Goal: Information Seeking & Learning: Learn about a topic

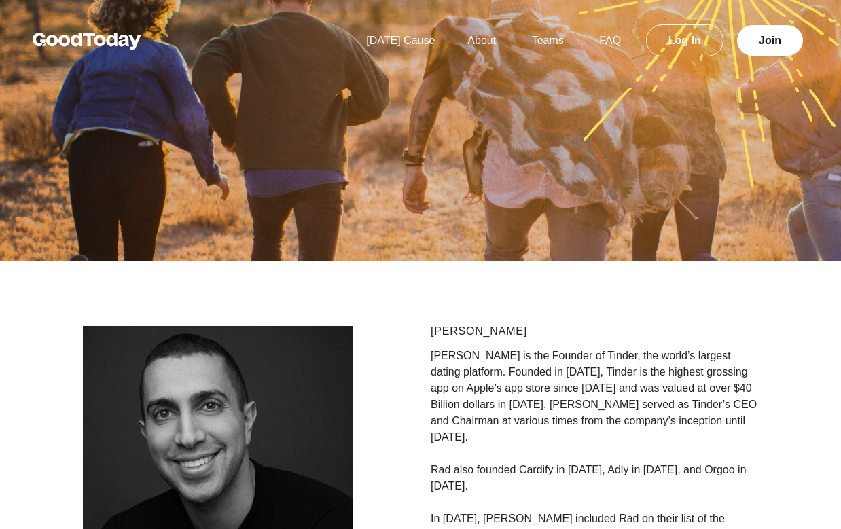
click at [560, 396] on p "[PERSON_NAME] is the Founder of Tinder, the world’s largest dating platform. Fo…" at bounding box center [595, 397] width 328 height 98
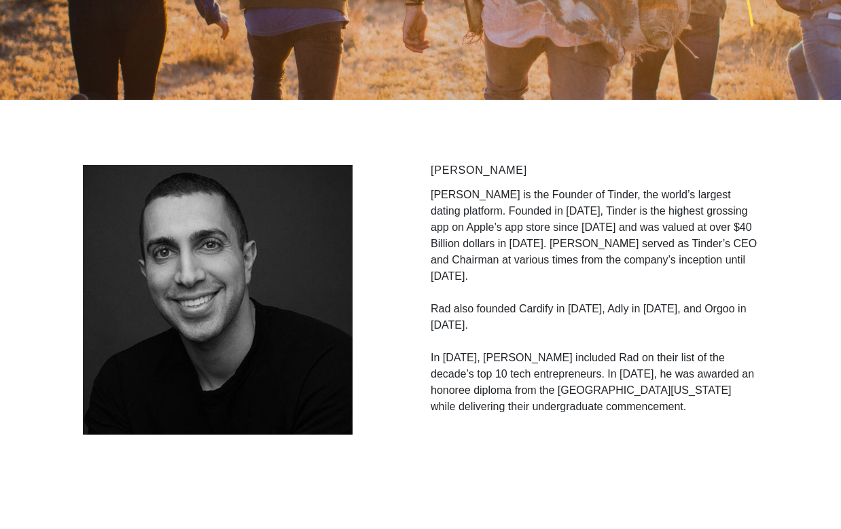
scroll to position [163, 0]
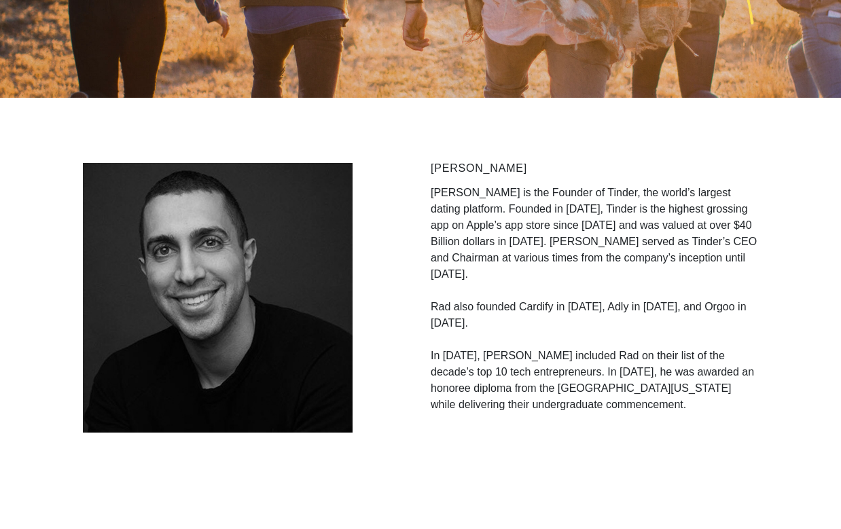
click at [444, 332] on p "In [DATE], [PERSON_NAME] included Rad on their list of the decade’s top 10 tech…" at bounding box center [595, 373] width 328 height 82
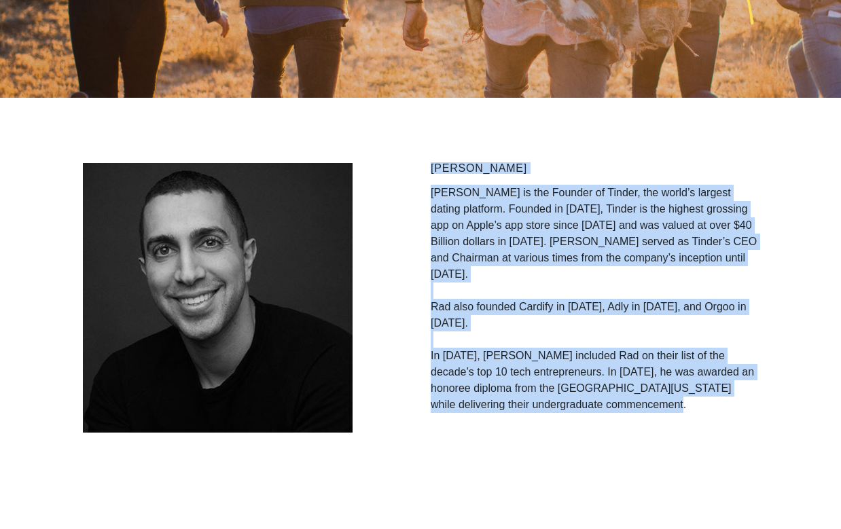
drag, startPoint x: 627, startPoint y: 388, endPoint x: 432, endPoint y: 169, distance: 294.1
click at [432, 169] on div "Sean Rad Sean Rad is the Founder of Tinder, the world’s largest dating platform…" at bounding box center [595, 298] width 328 height 270
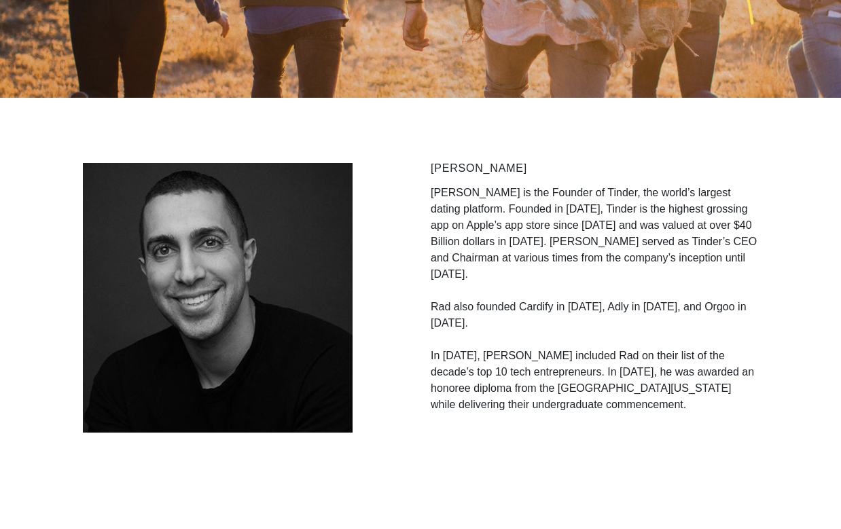
click at [505, 283] on p "Rad also founded Cardify in [DATE], Adly in [DATE], and Orgoo in [DATE]." at bounding box center [595, 307] width 328 height 49
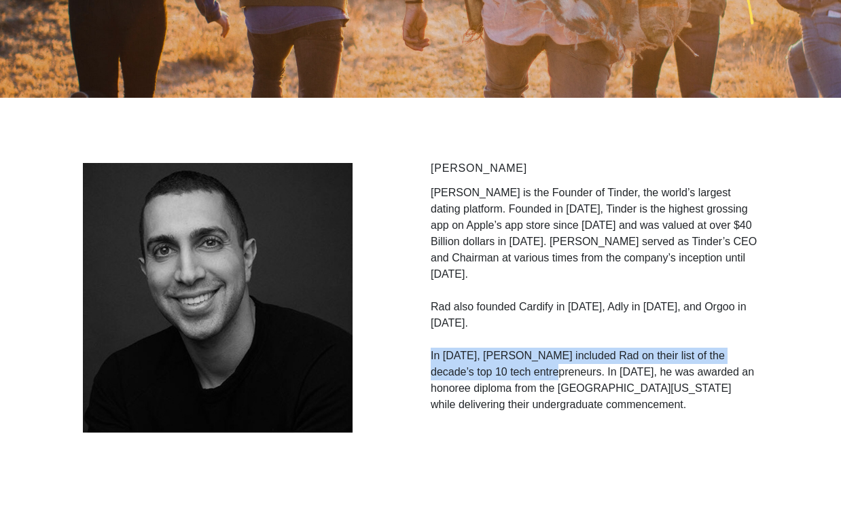
drag, startPoint x: 525, startPoint y: 339, endPoint x: 403, endPoint y: 326, distance: 123.1
click at [403, 326] on div "Sean Rad Sean Rad is the Founder of Tinder, the world’s largest dating platform…" at bounding box center [421, 298] width 696 height 270
copy p "In 2020, Forbes included Rad on their list of the decade’s top 10 tech entrepre…"
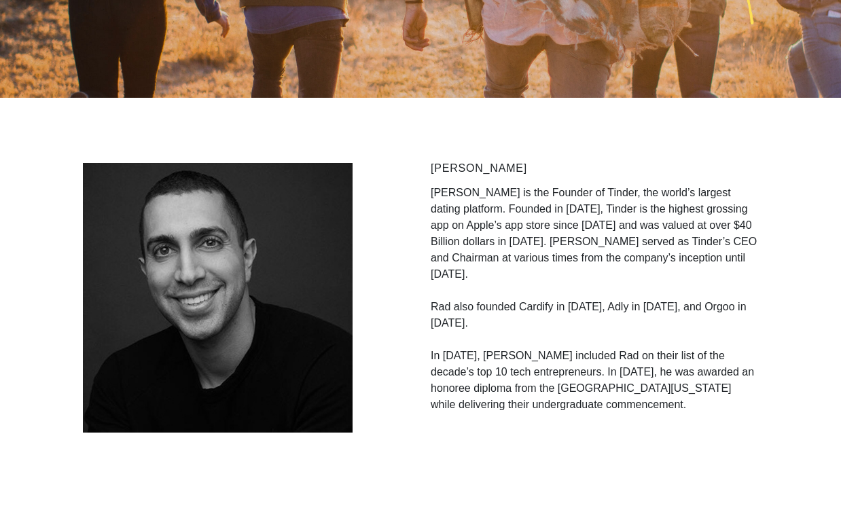
click at [635, 361] on p "In [DATE], [PERSON_NAME] included Rad on their list of the decade’s top 10 tech…" at bounding box center [595, 373] width 328 height 82
